Goal: Task Accomplishment & Management: Manage account settings

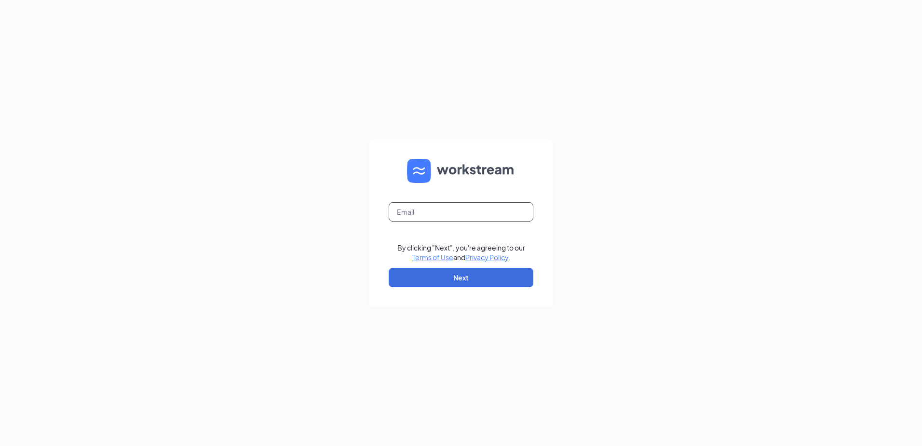
click at [471, 215] on input "text" at bounding box center [461, 211] width 145 height 19
type input "ljs70137@ljsilvers.com"
click at [479, 278] on button "Next" at bounding box center [461, 277] width 145 height 19
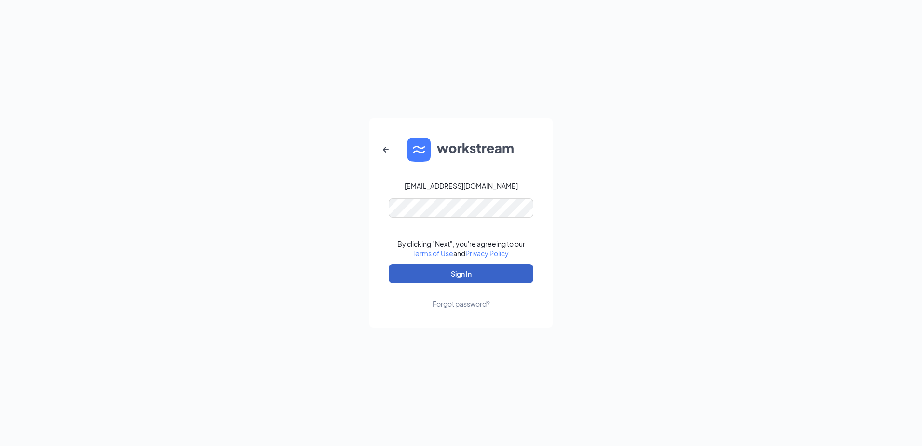
click at [495, 279] on button "Sign In" at bounding box center [461, 273] width 145 height 19
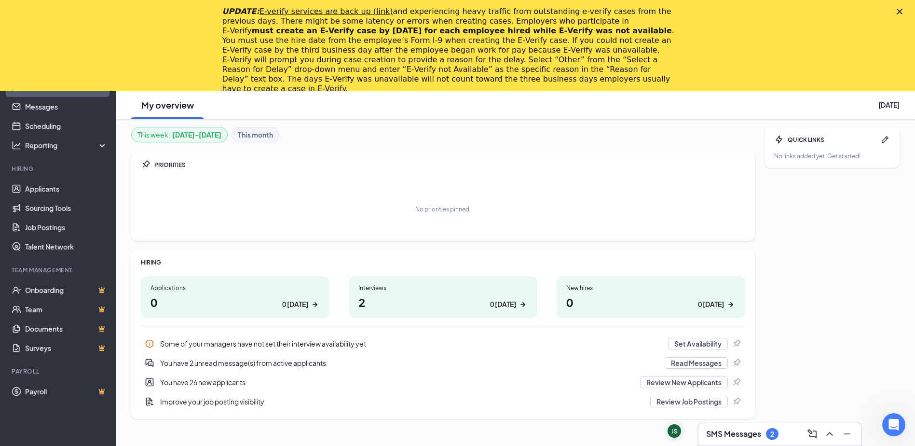
scroll to position [91, 0]
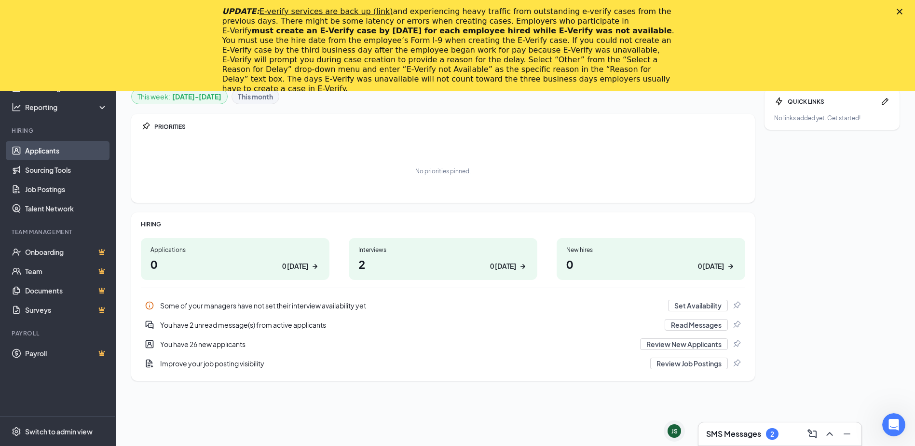
click at [51, 147] on link "Applicants" at bounding box center [66, 150] width 82 height 19
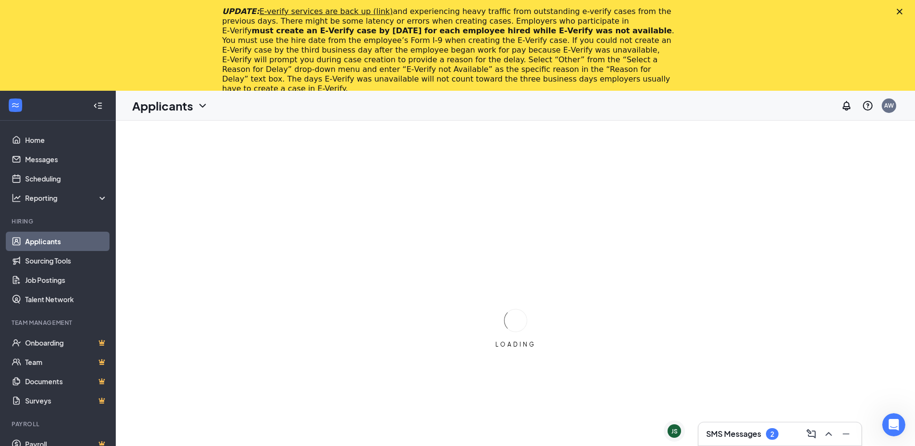
click at [903, 11] on icon "Close" at bounding box center [900, 12] width 6 height 6
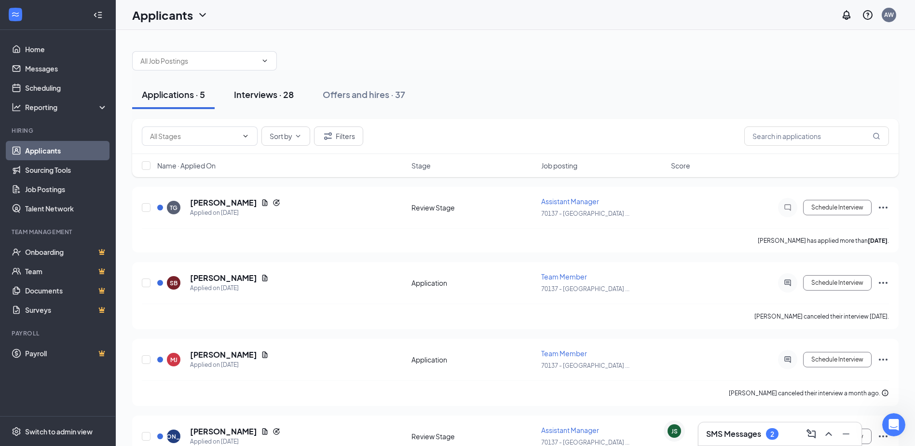
click at [267, 99] on div "Interviews · 28" at bounding box center [264, 94] width 60 height 12
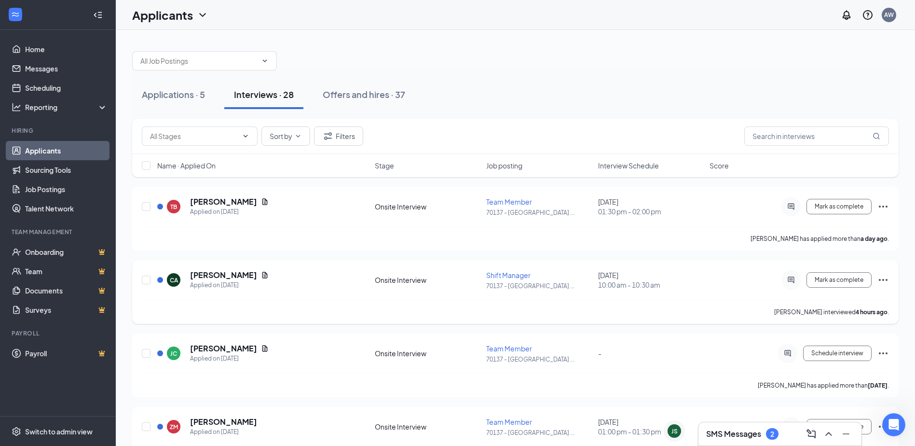
click at [626, 282] on span "10:00 am - 10:30 am" at bounding box center [651, 285] width 106 height 10
click at [879, 279] on icon "Ellipses" at bounding box center [883, 280] width 9 height 2
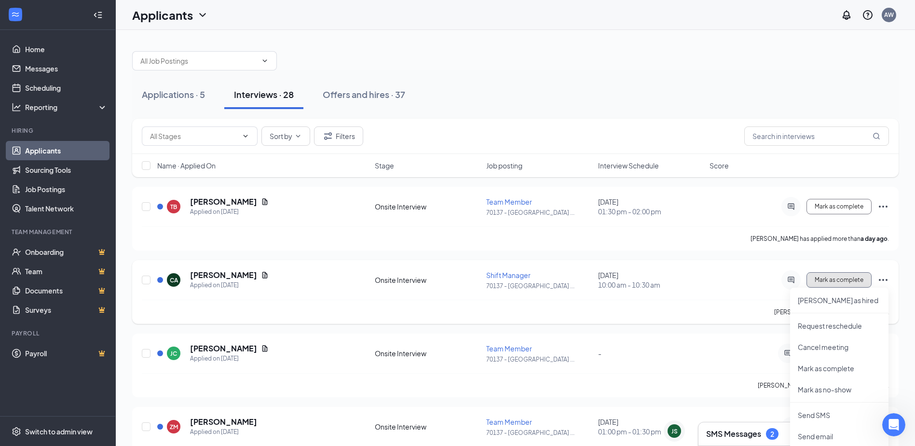
click at [843, 280] on span "Mark as complete" at bounding box center [839, 279] width 49 height 7
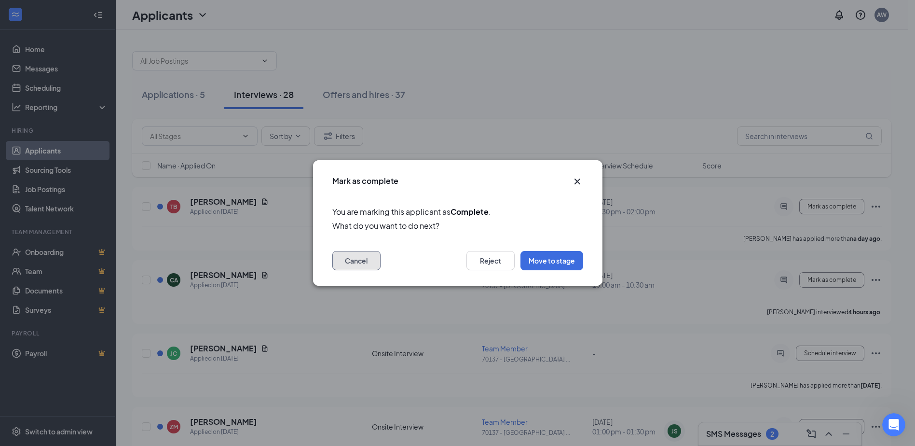
click at [372, 263] on button "Cancel" at bounding box center [356, 260] width 48 height 19
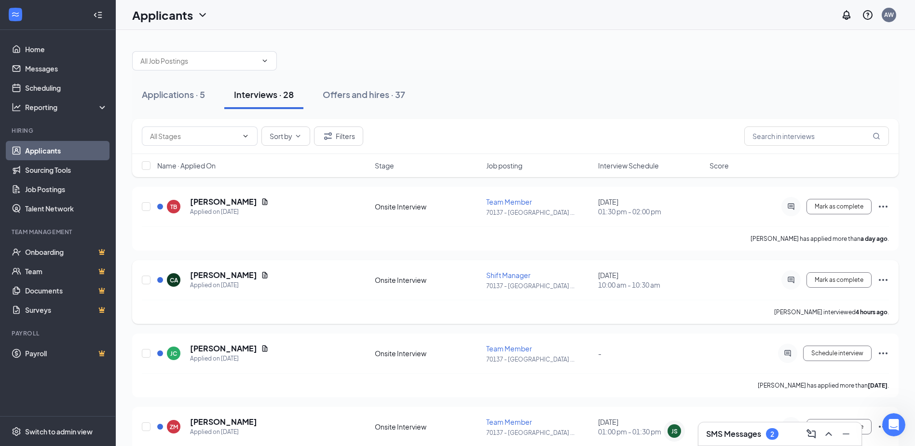
click at [525, 274] on span "Shift Manager" at bounding box center [508, 275] width 44 height 9
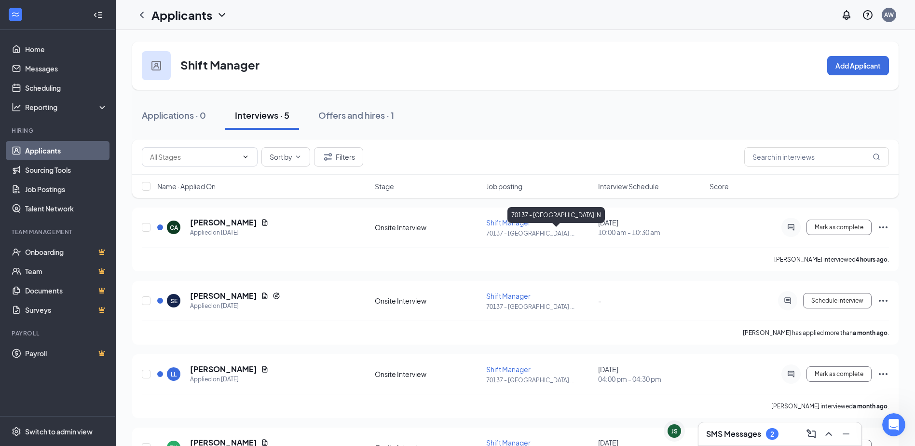
click at [512, 224] on div "70137 - [GEOGRAPHIC_DATA] IN" at bounding box center [555, 217] width 97 height 20
click at [510, 220] on div "70137 - [GEOGRAPHIC_DATA] IN" at bounding box center [555, 215] width 97 height 16
click at [502, 219] on span "Shift Manager" at bounding box center [508, 222] width 44 height 9
click at [149, 226] on input "checkbox" at bounding box center [146, 227] width 9 height 9
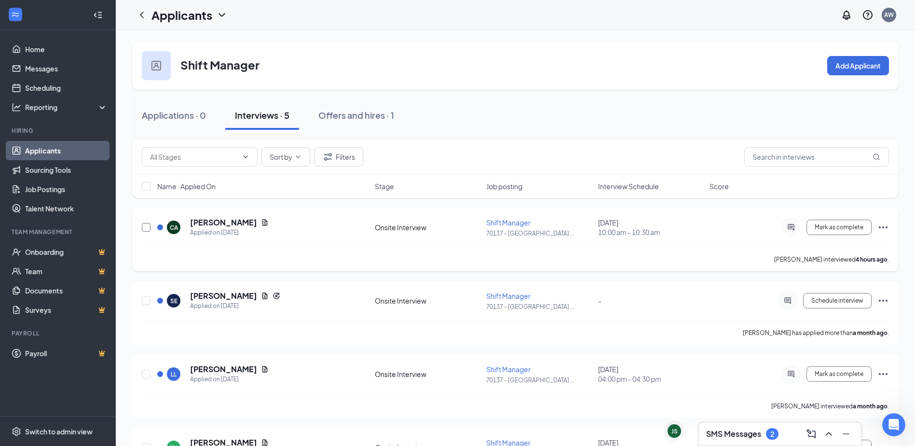
checkbox input "true"
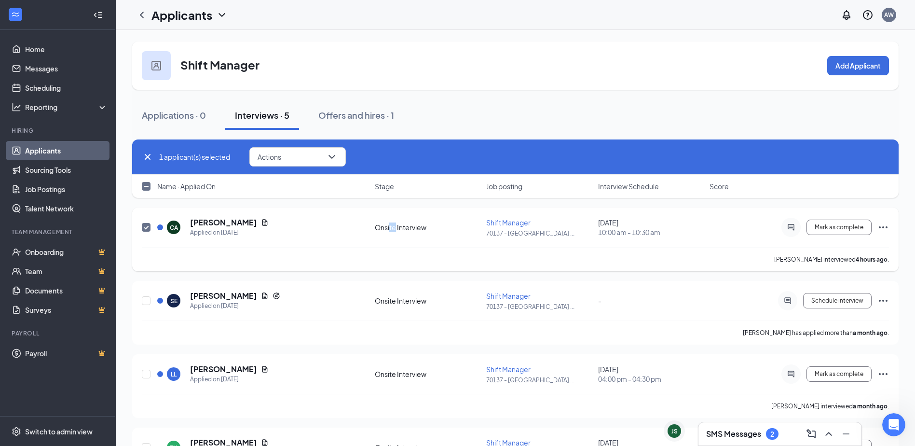
click at [395, 244] on div "CA Cassie Adams Applied on Oct 14 Onsite Interview Shift Manager 70137 - Prince…" at bounding box center [515, 232] width 747 height 30
drag, startPoint x: 395, startPoint y: 244, endPoint x: 509, endPoint y: 238, distance: 114.4
click at [509, 238] on div "CA Cassie Adams Applied on Oct 14 Onsite Interview Shift Manager 70137 - Prince…" at bounding box center [515, 232] width 747 height 30
click at [826, 225] on span "Mark as complete" at bounding box center [839, 227] width 49 height 7
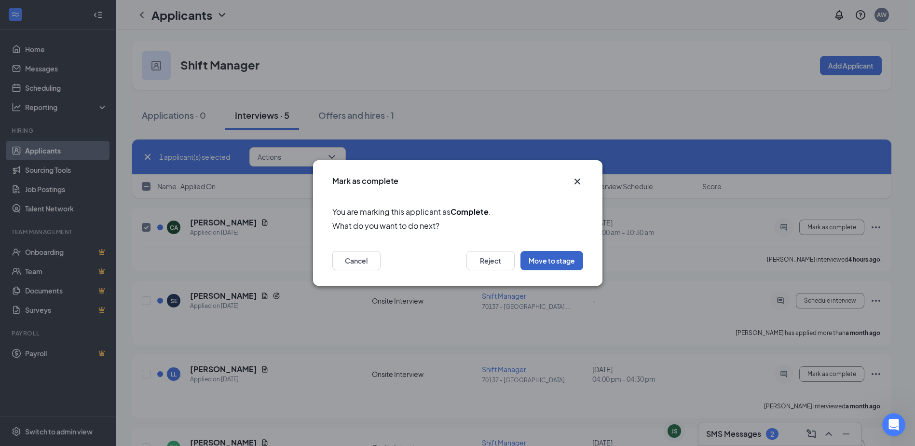
click at [563, 264] on button "Move to stage" at bounding box center [551, 260] width 63 height 19
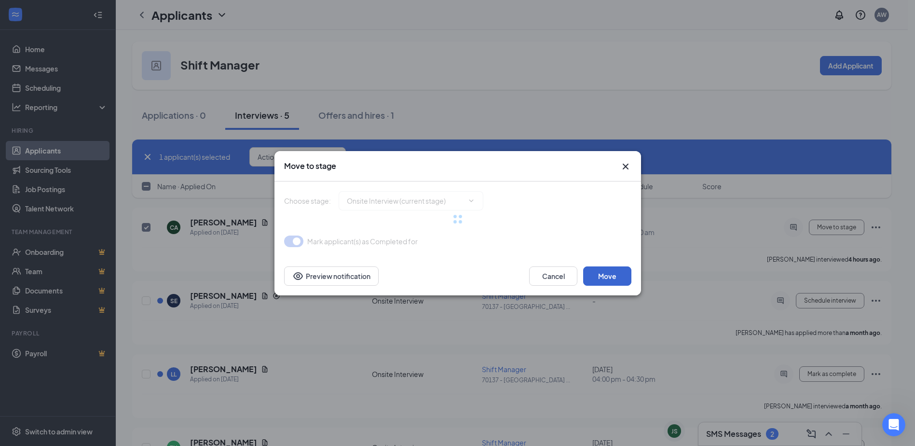
type input "Hiring Complete (final stage)"
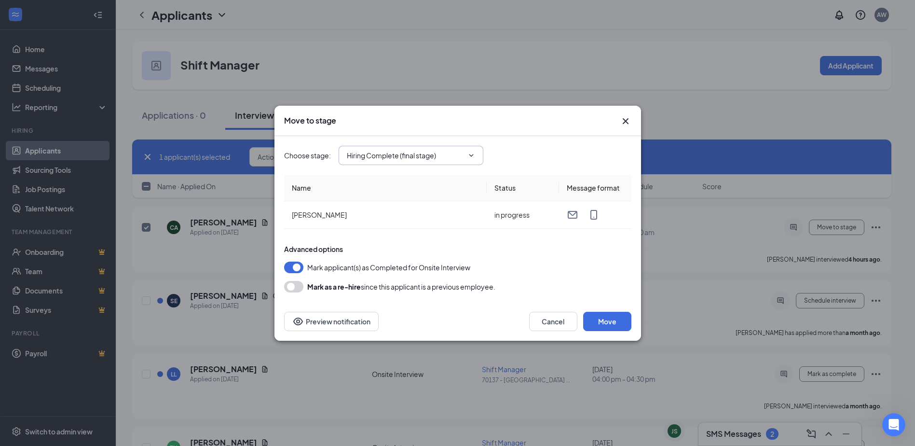
click at [468, 159] on span "Hiring Complete (final stage)" at bounding box center [411, 155] width 145 height 19
click at [609, 321] on button "Move" at bounding box center [607, 321] width 48 height 19
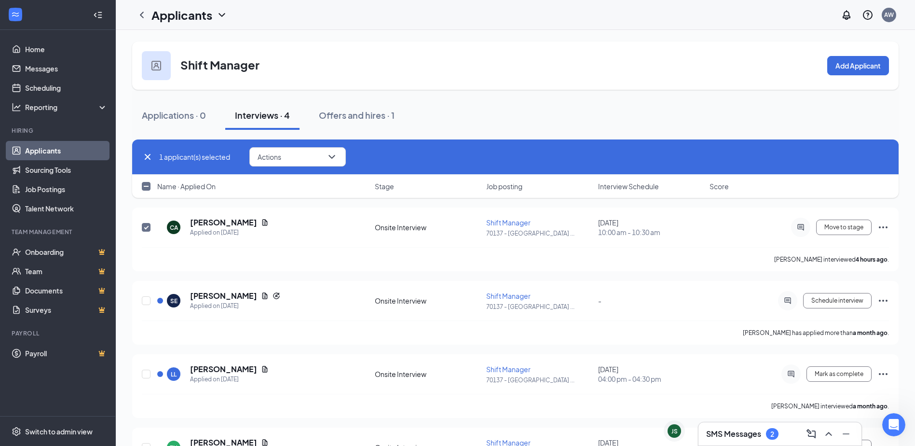
checkbox input "false"
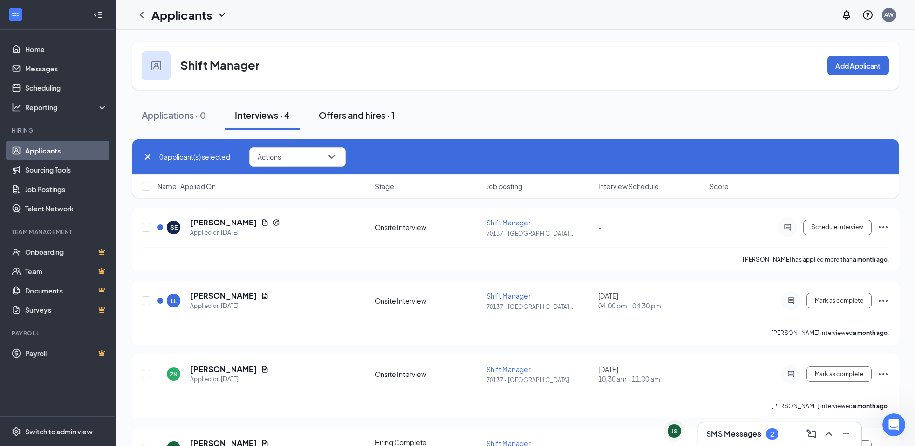
click at [354, 115] on div "Offers and hires · 1" at bounding box center [357, 115] width 76 height 12
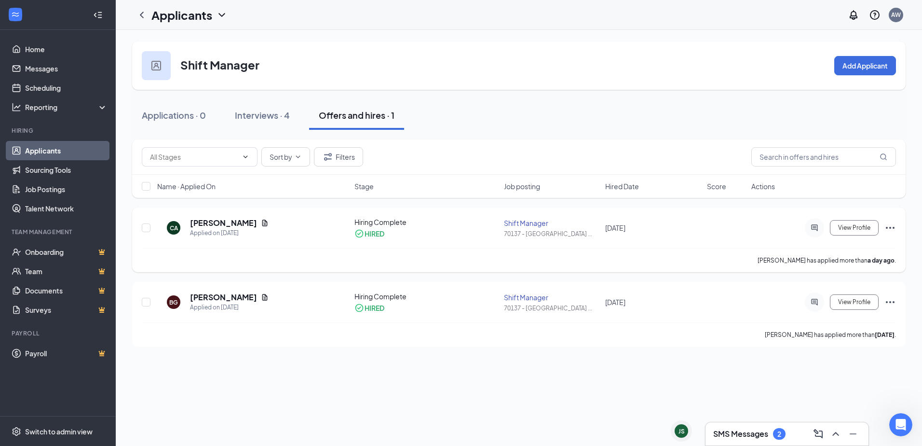
click at [890, 229] on icon "Ellipses" at bounding box center [891, 228] width 12 height 12
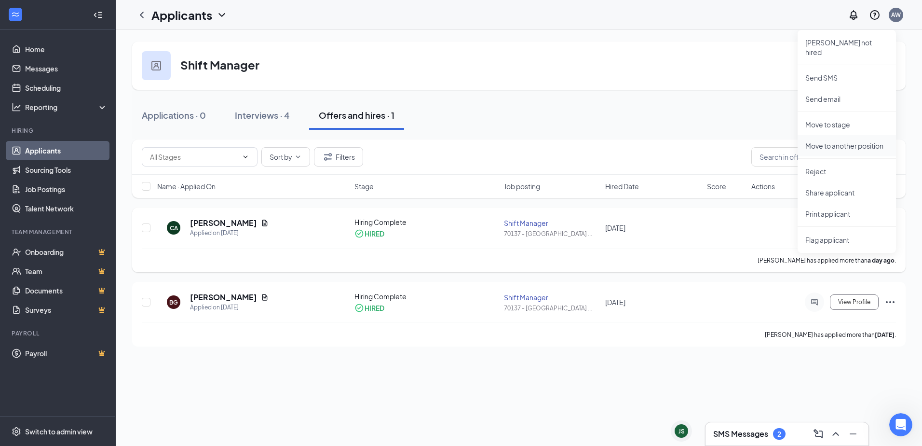
click at [853, 141] on p "Move to another position" at bounding box center [847, 146] width 83 height 10
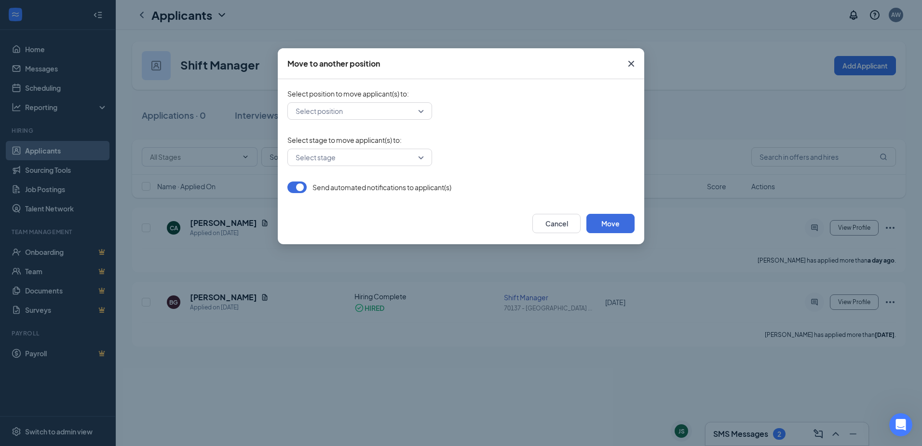
click at [427, 111] on div "Select position" at bounding box center [359, 110] width 145 height 17
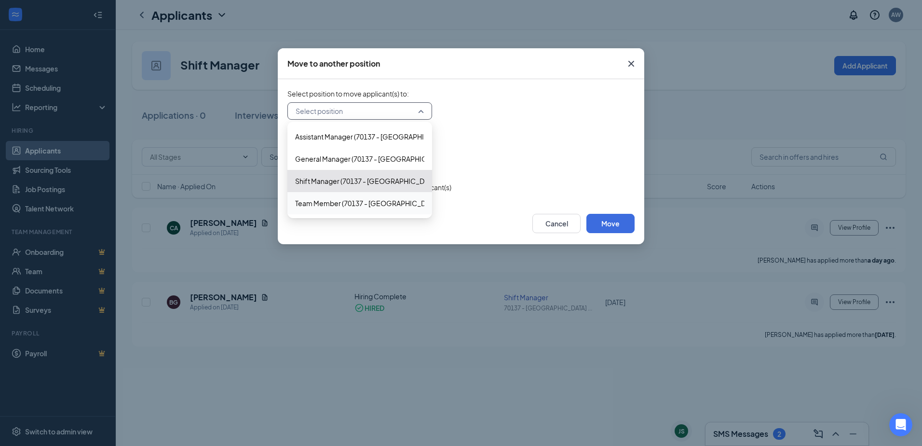
click at [411, 208] on span "Team Member (70137 - Princeton IN)" at bounding box center [359, 203] width 129 height 11
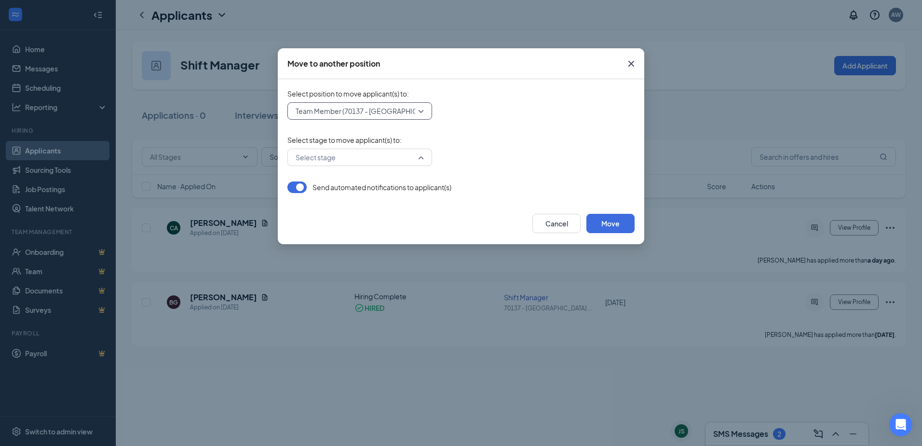
click at [422, 163] on div "Select stage" at bounding box center [359, 157] width 145 height 17
click at [404, 232] on span "Hiring Complete" at bounding box center [359, 227] width 129 height 11
click at [610, 214] on button "Move" at bounding box center [611, 223] width 48 height 19
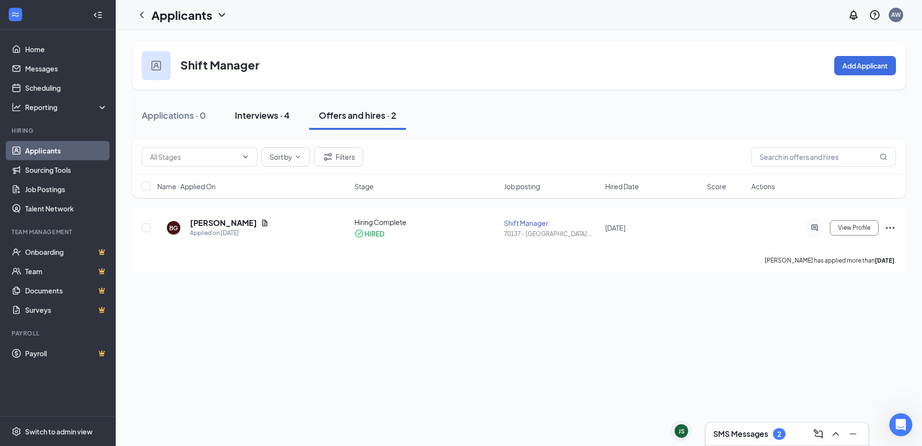
click at [256, 117] on div "Interviews · 4" at bounding box center [262, 115] width 55 height 12
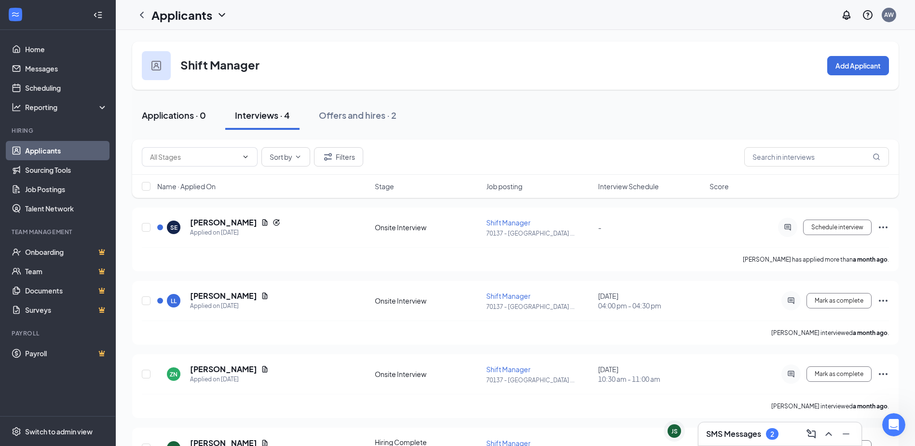
click at [184, 115] on div "Applications · 0" at bounding box center [174, 115] width 64 height 12
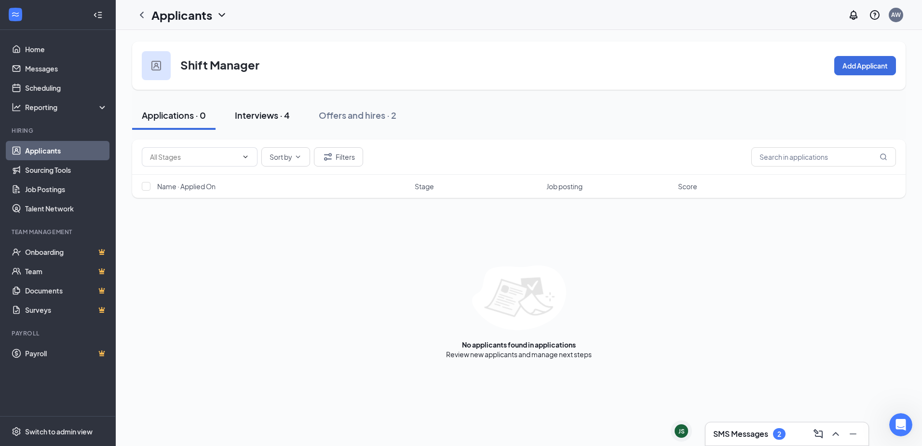
click at [256, 117] on div "Interviews · 4" at bounding box center [262, 115] width 55 height 12
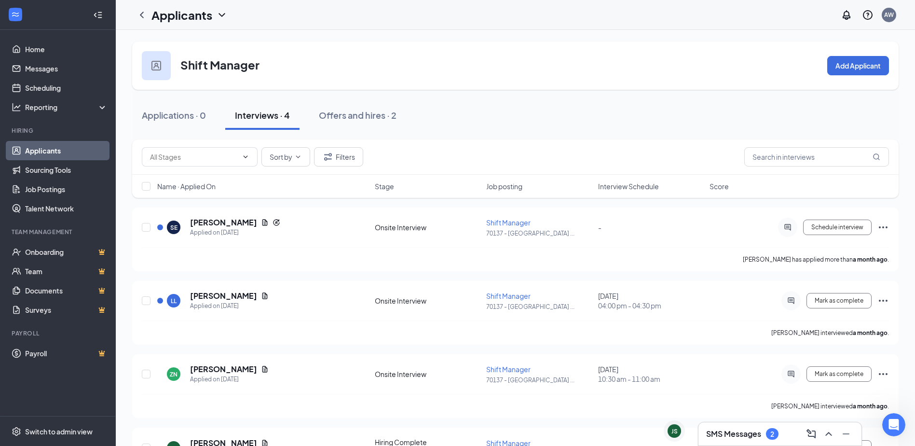
click at [220, 17] on icon "ChevronDown" at bounding box center [222, 15] width 12 height 12
click at [191, 44] on link "Applicants" at bounding box center [209, 42] width 104 height 10
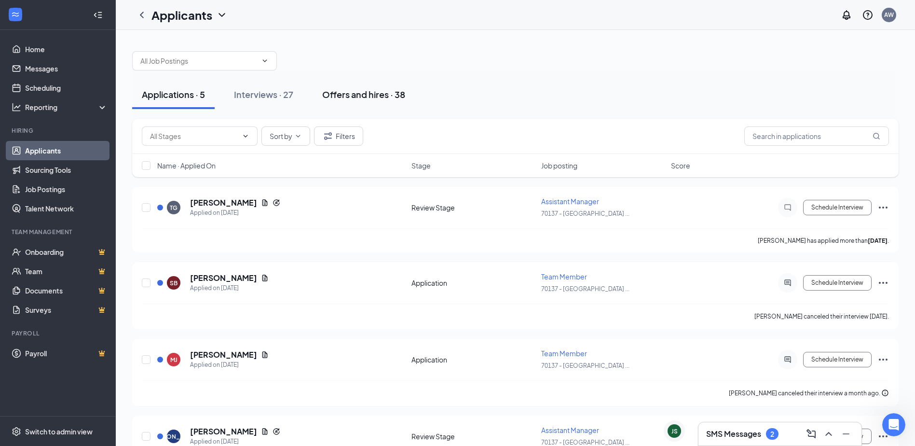
click at [354, 96] on div "Offers and hires · 38" at bounding box center [363, 94] width 83 height 12
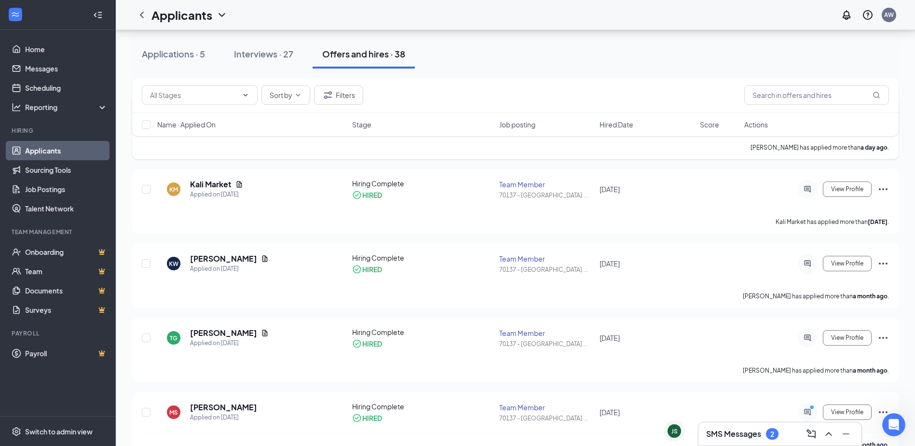
scroll to position [145, 0]
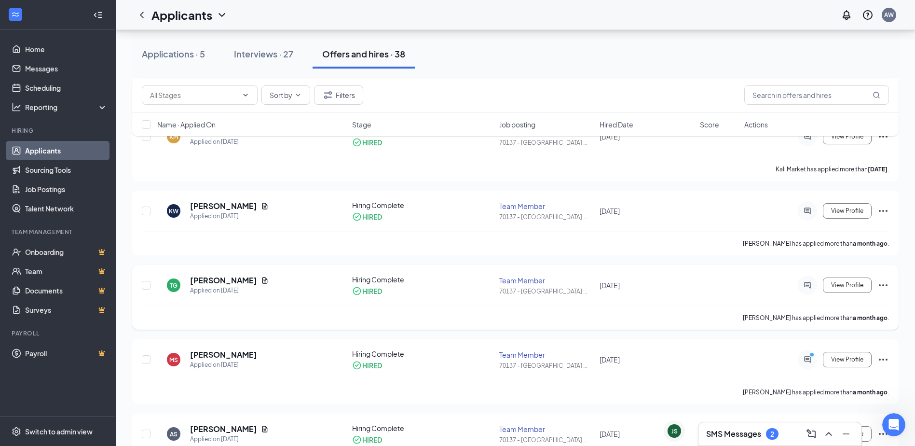
click at [881, 285] on icon "Ellipses" at bounding box center [883, 285] width 12 height 12
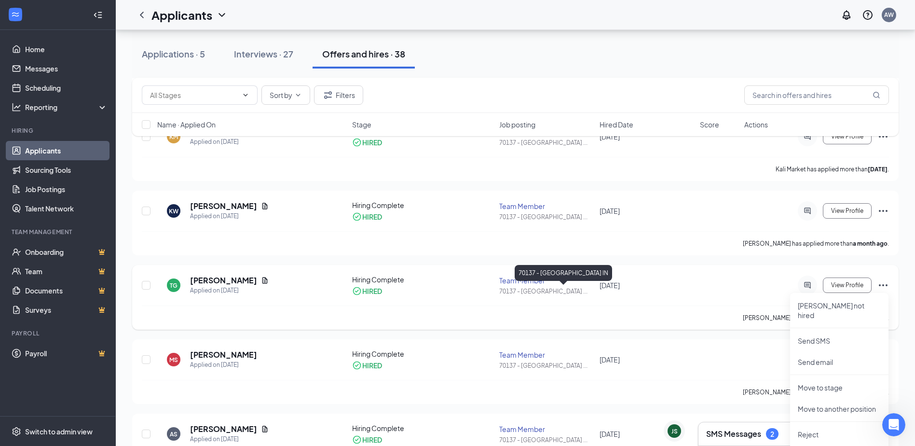
click at [595, 298] on div "TG Tanika Goodman Applied on Sep 19 Hiring Complete HIRED Team Member 70137 - P…" at bounding box center [515, 289] width 747 height 31
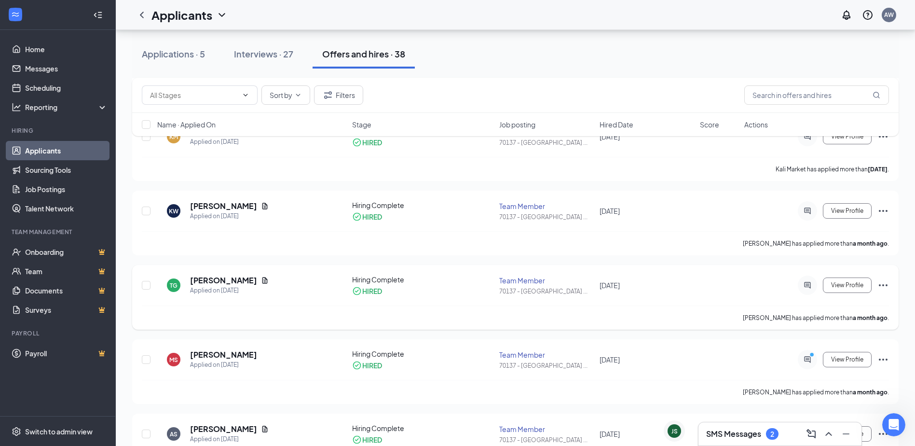
click at [595, 298] on div "TG Tanika Goodman Applied on Sep 19 Hiring Complete HIRED Team Member 70137 - P…" at bounding box center [515, 289] width 747 height 31
click at [884, 281] on icon "Ellipses" at bounding box center [883, 285] width 12 height 12
click at [883, 287] on icon "Ellipses" at bounding box center [883, 285] width 12 height 12
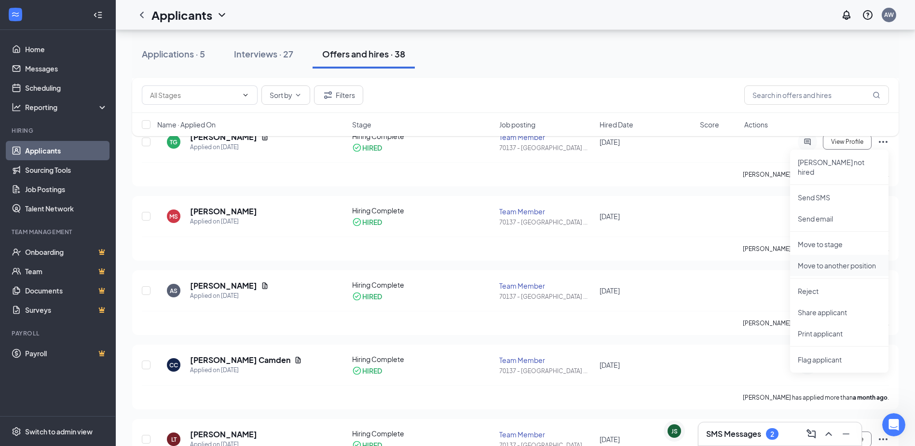
scroll to position [289, 0]
click at [845, 238] on p "Move to stage" at bounding box center [839, 243] width 83 height 10
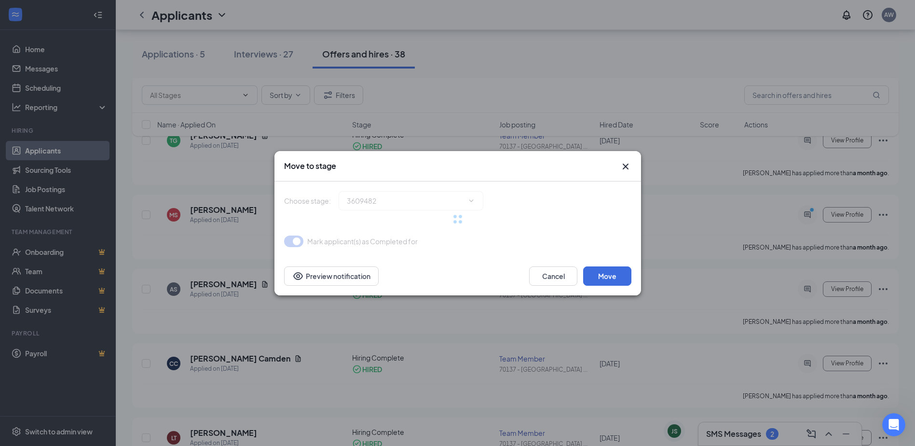
type input "Hiring Complete (current stage)"
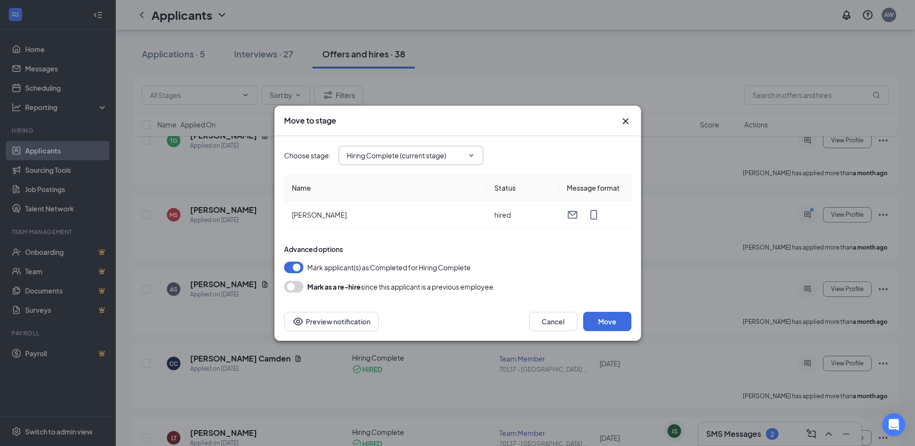
click at [469, 158] on icon "ChevronDown" at bounding box center [471, 155] width 8 height 8
click at [622, 320] on button "Move" at bounding box center [607, 321] width 48 height 19
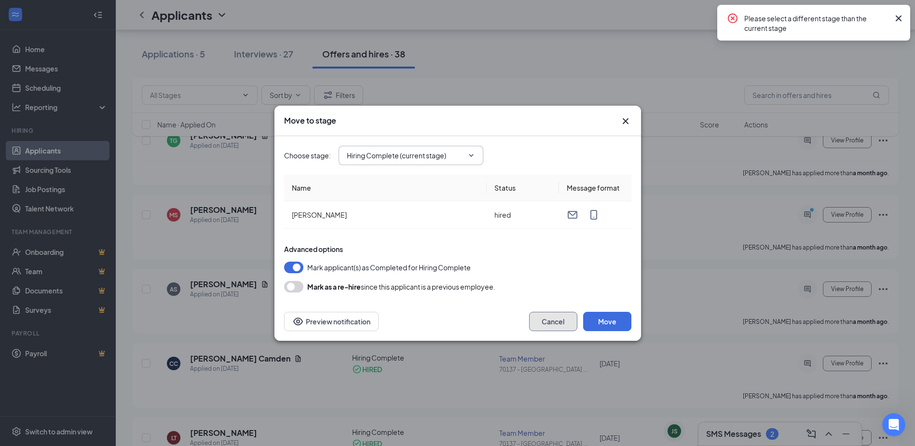
click at [534, 322] on button "Cancel" at bounding box center [553, 321] width 48 height 19
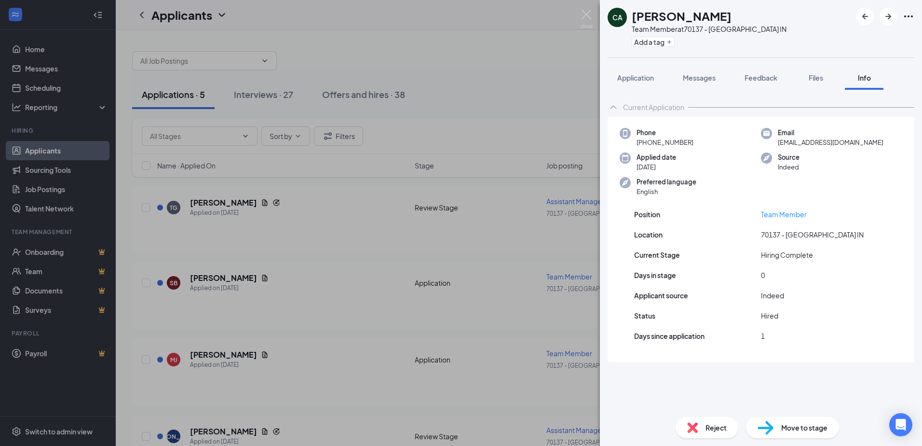
click at [796, 432] on span "Move to stage" at bounding box center [804, 427] width 46 height 11
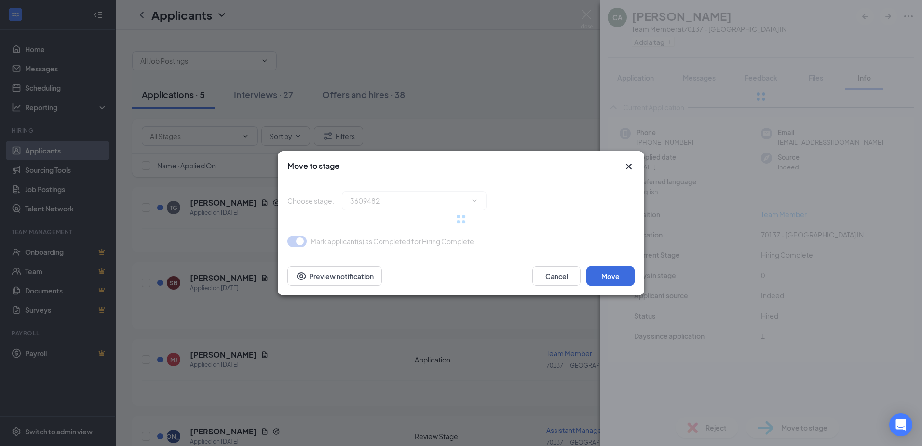
type input "Hiring Complete (current stage)"
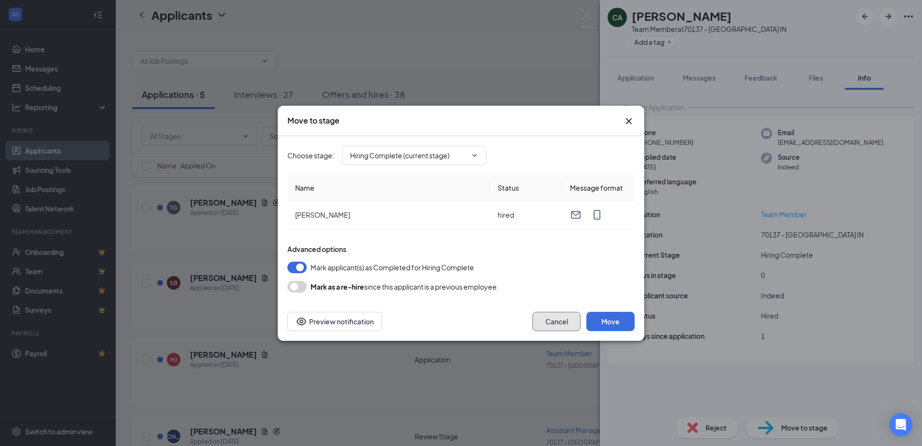
click at [553, 327] on button "Cancel" at bounding box center [557, 321] width 48 height 19
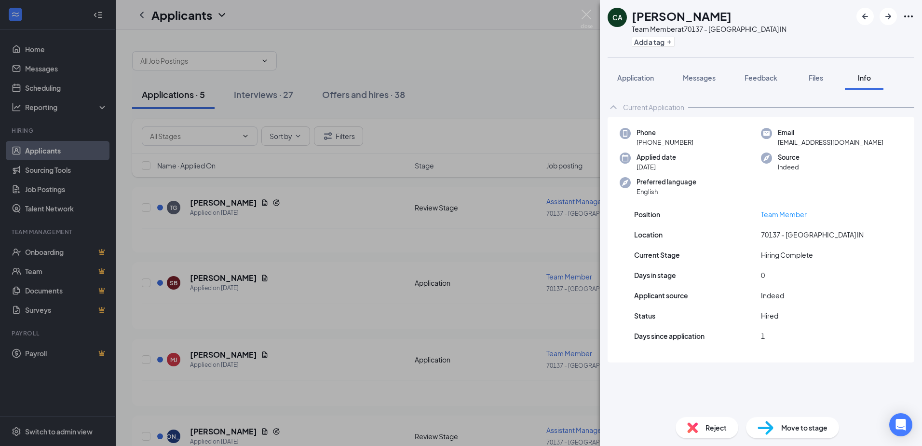
click at [465, 76] on div "CA [PERSON_NAME] Team Member at 70137 - [GEOGRAPHIC_DATA] IN Add a tag Applicat…" at bounding box center [461, 223] width 922 height 446
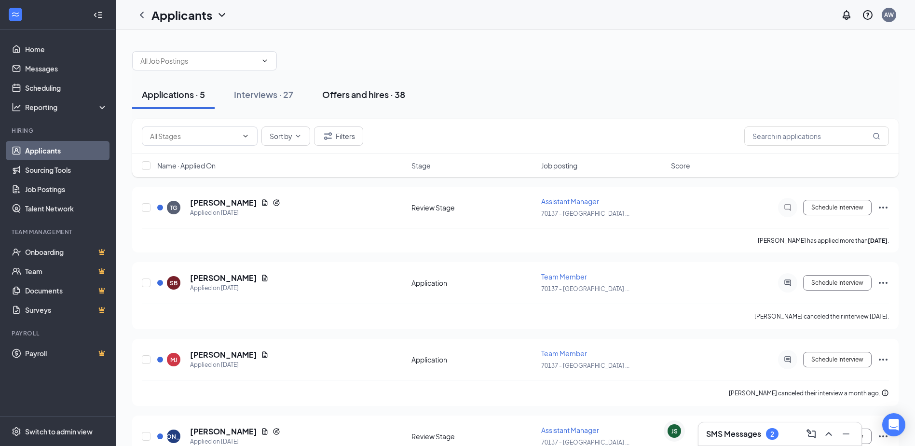
click at [332, 96] on div "Offers and hires · 38" at bounding box center [363, 94] width 83 height 12
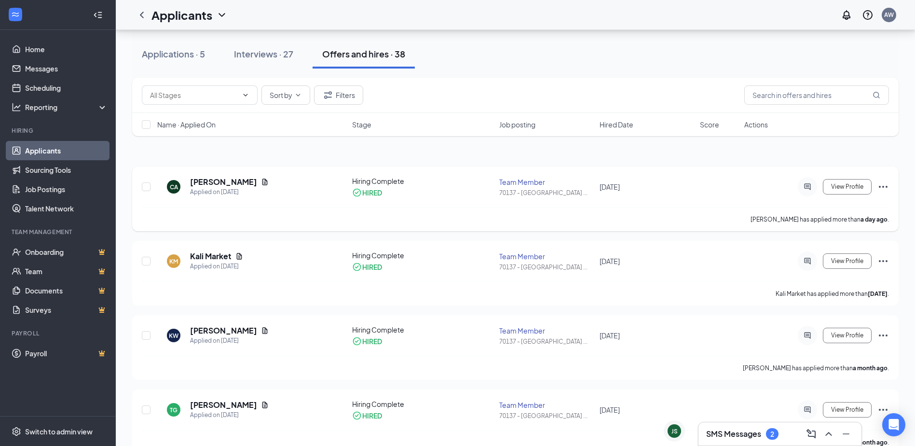
scroll to position [145, 0]
